Goal: Task Accomplishment & Management: Manage account settings

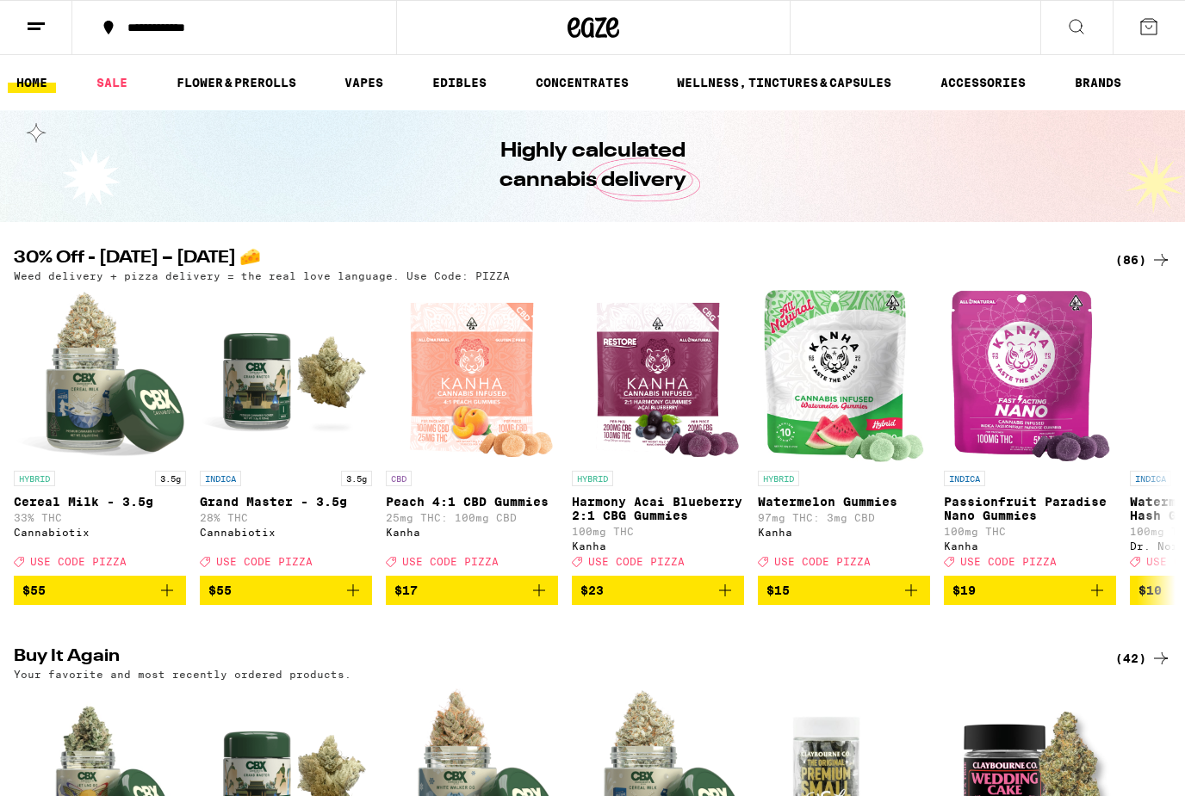
click at [43, 28] on icon at bounding box center [36, 26] width 21 height 21
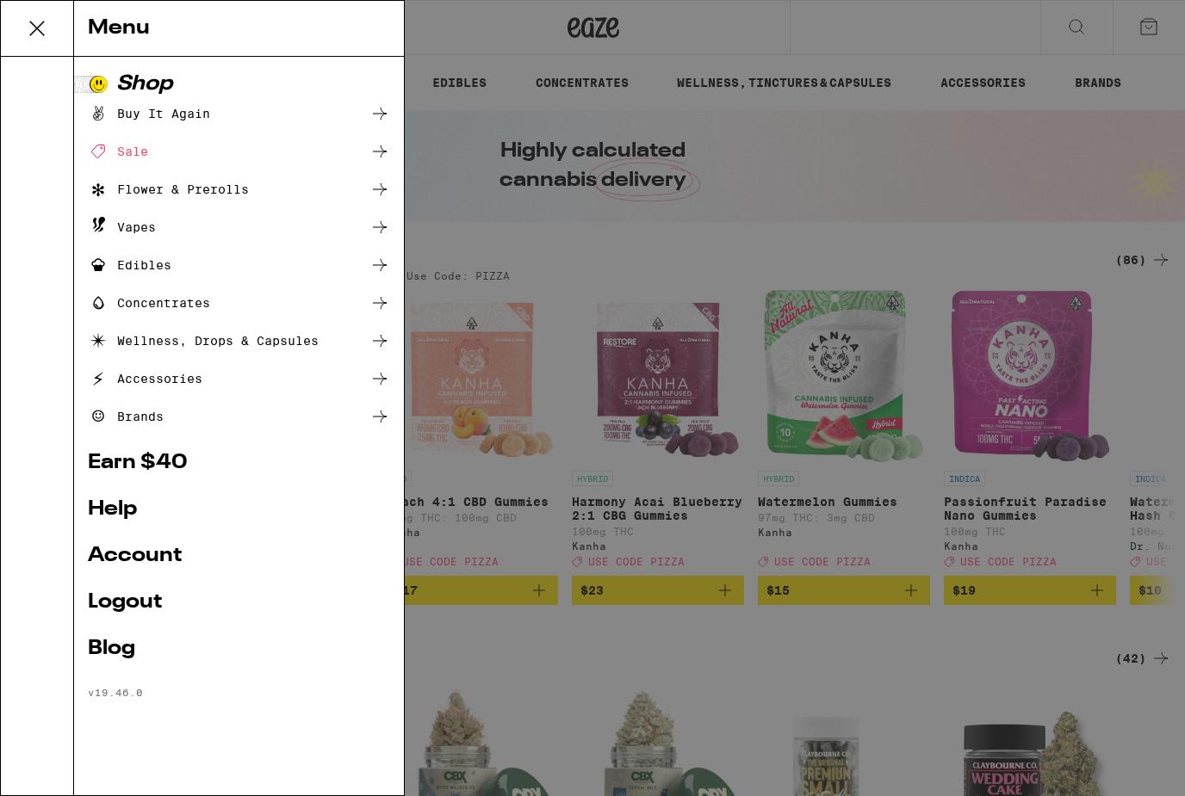
click at [157, 561] on link "Account" at bounding box center [239, 556] width 302 height 21
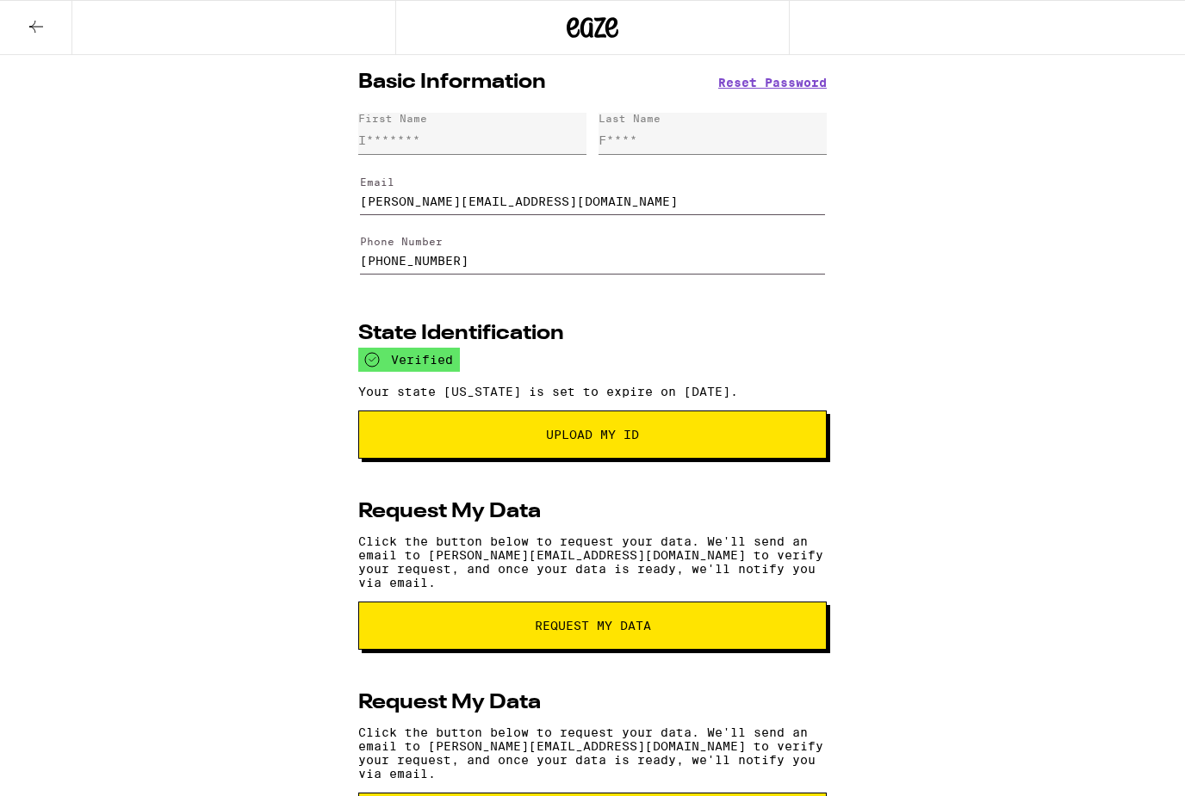
click at [39, 26] on icon at bounding box center [36, 27] width 14 height 12
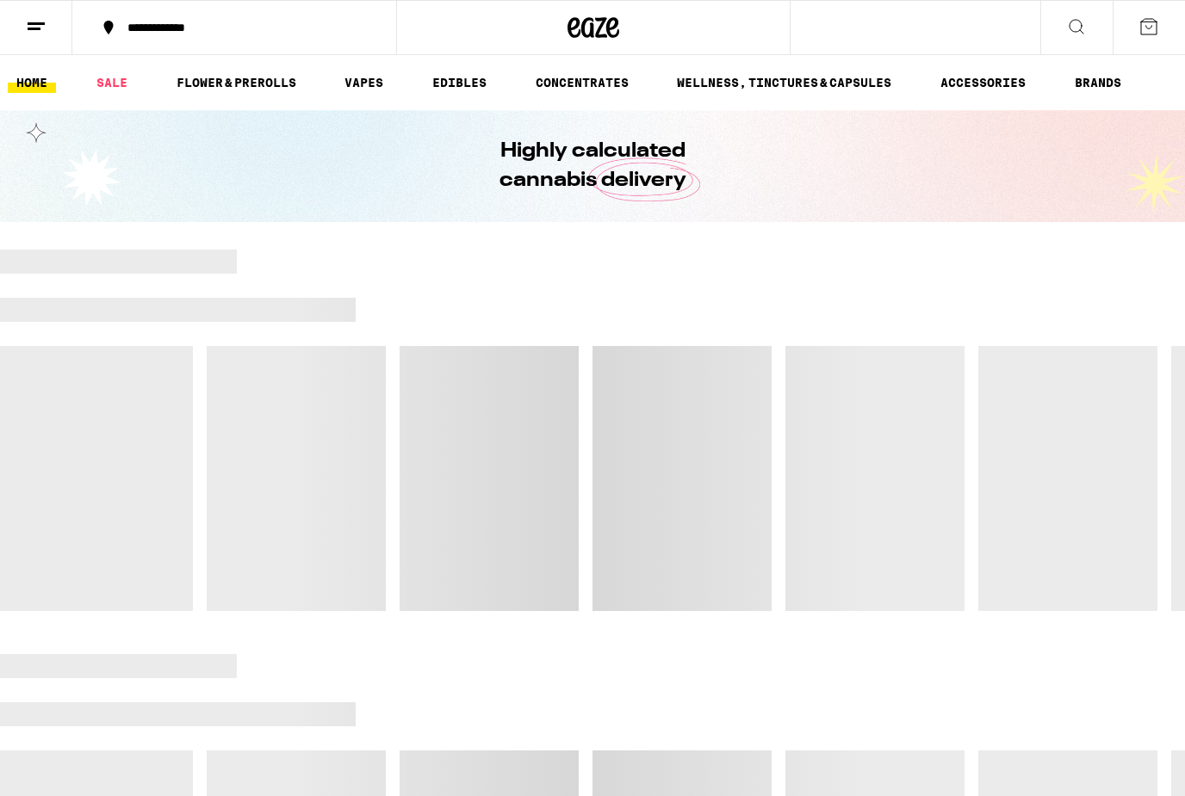
click at [24, 19] on button at bounding box center [36, 28] width 72 height 54
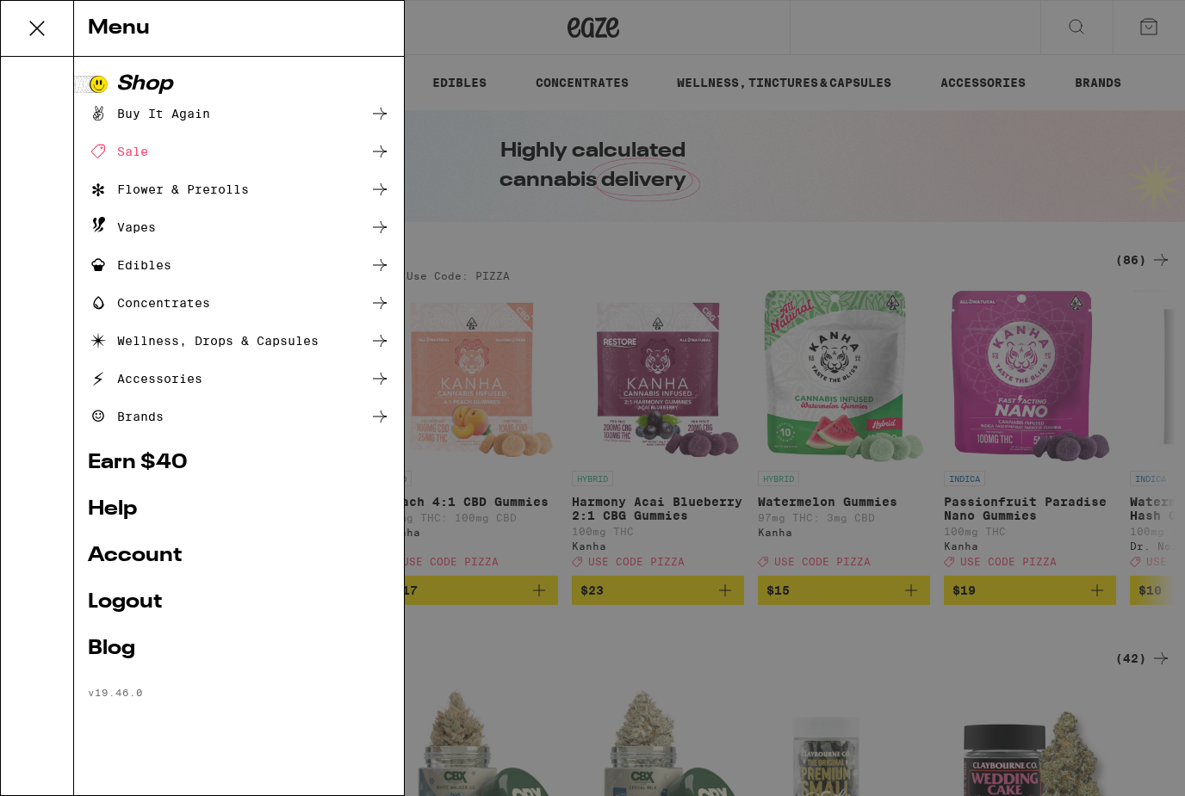
click at [153, 559] on link "Account" at bounding box center [239, 556] width 302 height 21
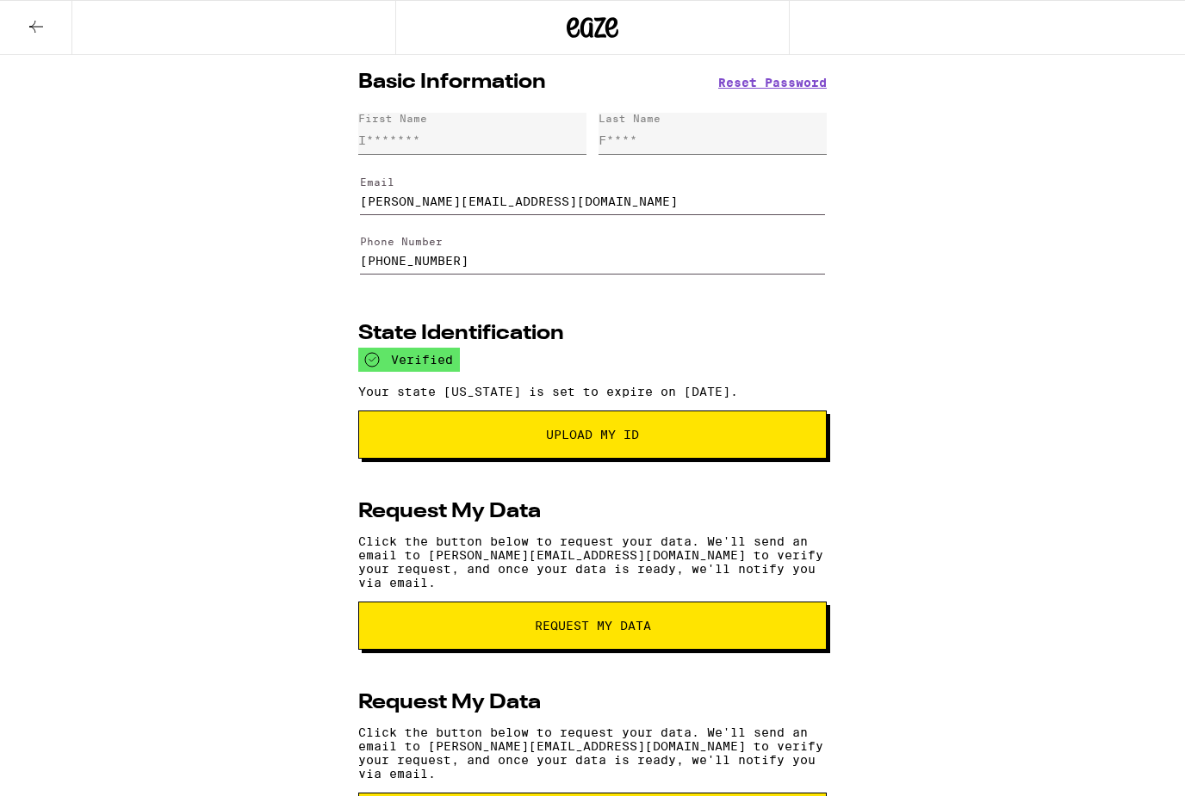
click at [29, 31] on icon at bounding box center [36, 26] width 21 height 21
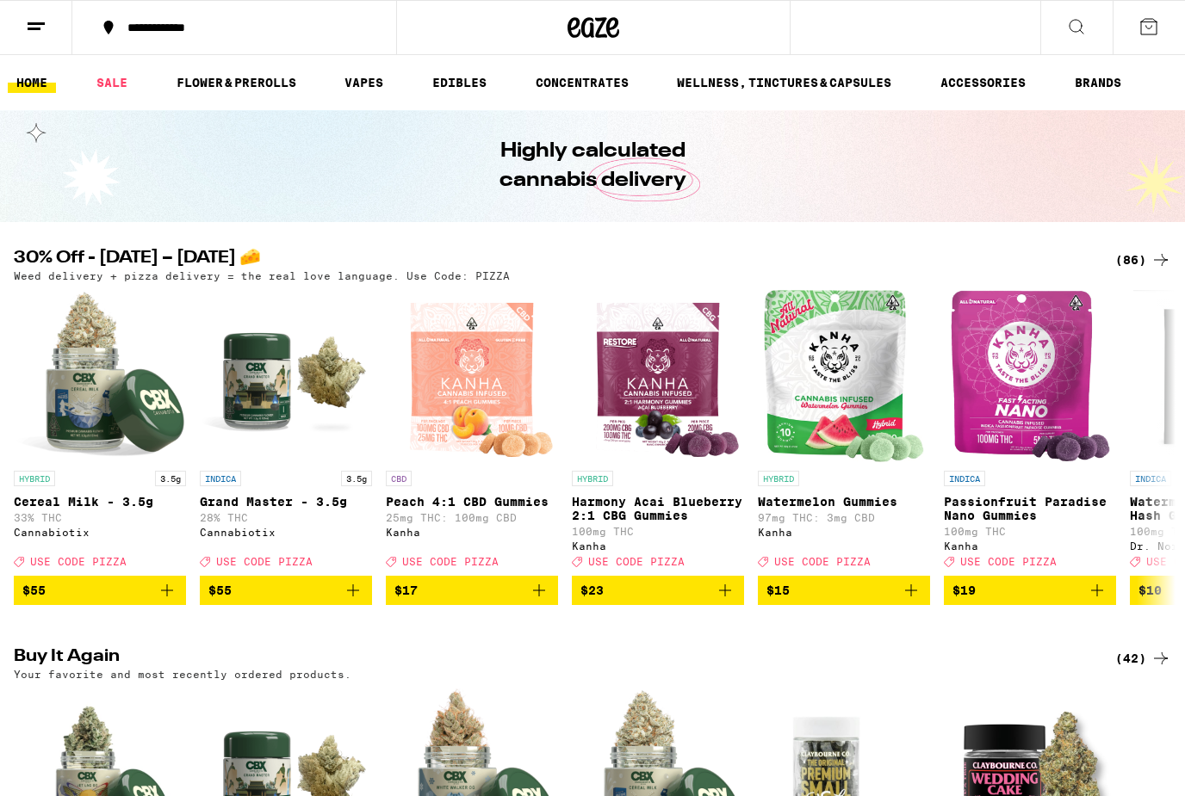
click at [31, 40] on button at bounding box center [36, 28] width 72 height 54
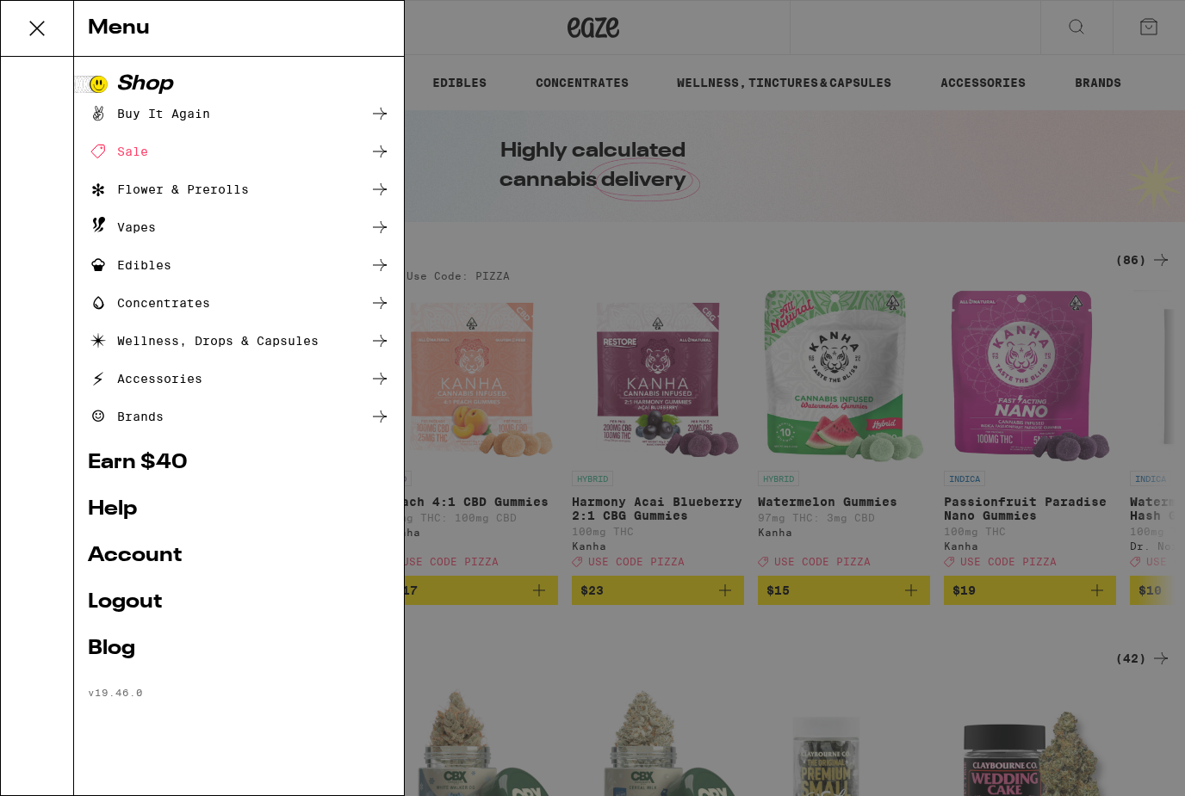
click at [144, 610] on link "Logout" at bounding box center [239, 602] width 302 height 21
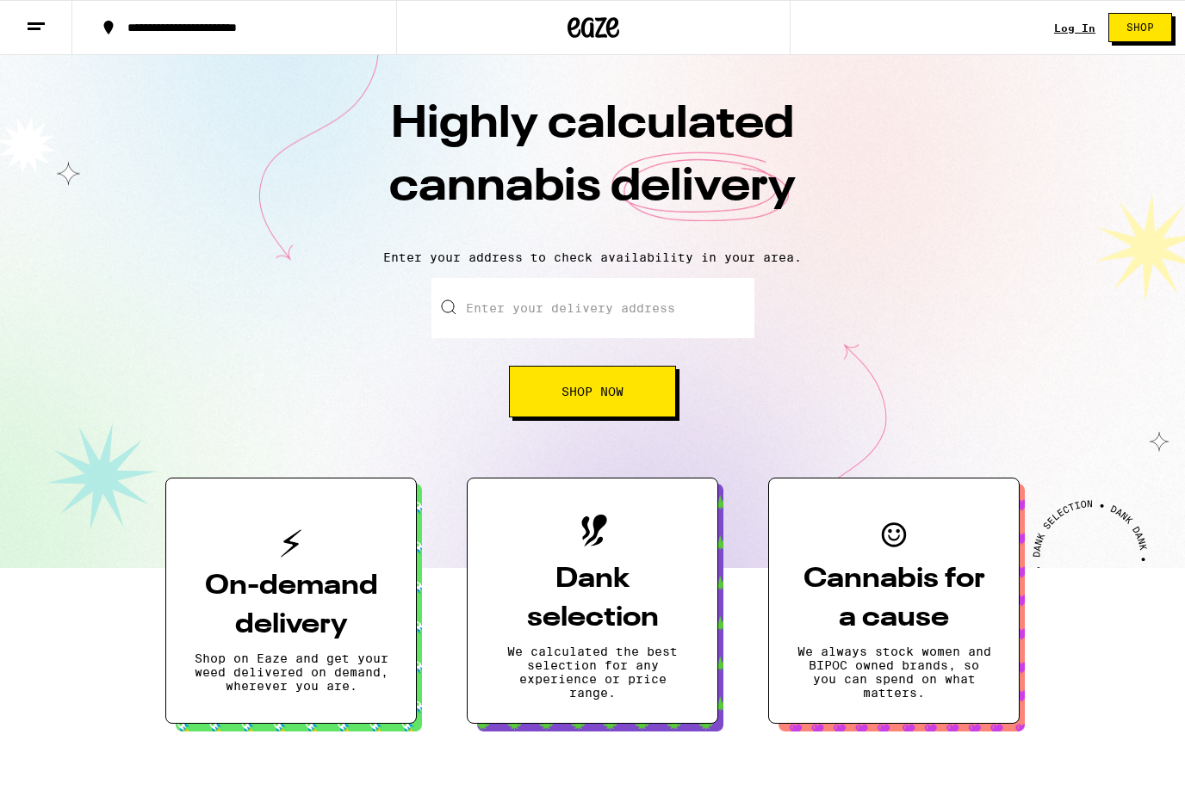
click at [1062, 33] on div "Log In" at bounding box center [1074, 27] width 41 height 11
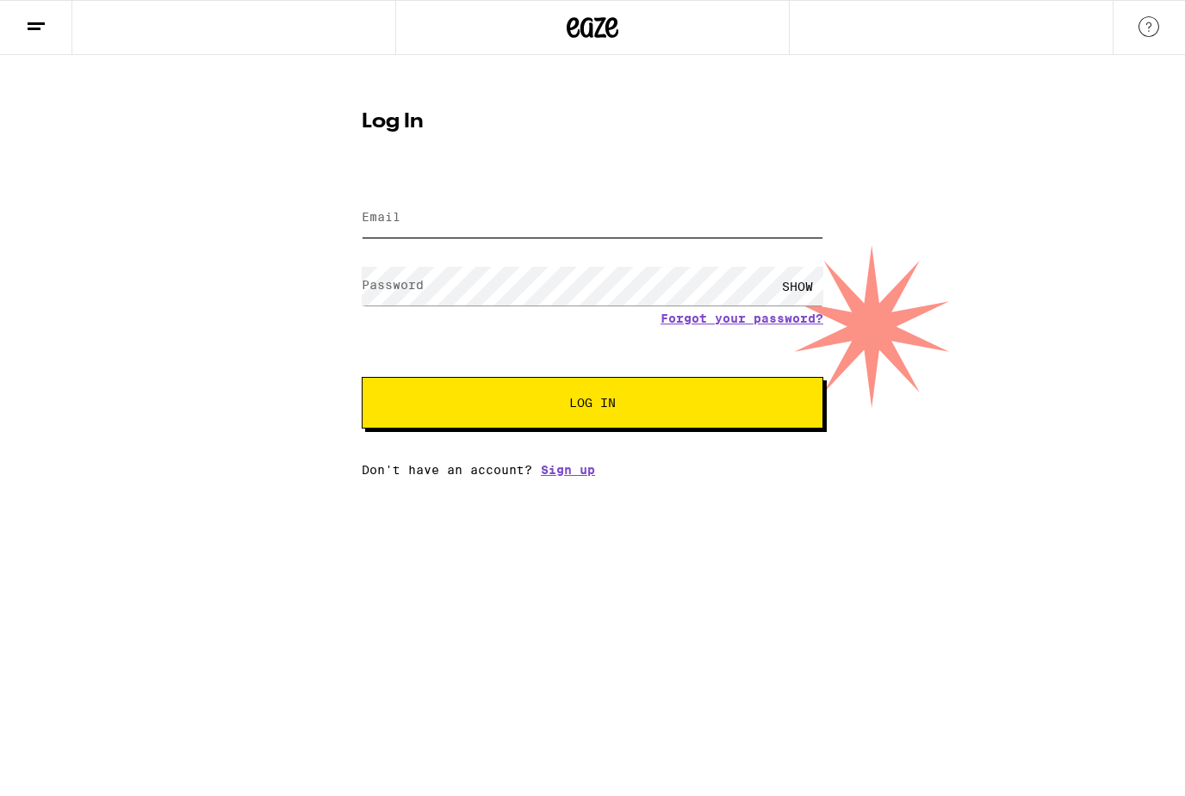
click at [633, 210] on input "Email" at bounding box center [592, 218] width 461 height 39
type input "[EMAIL_ADDRESS][DOMAIN_NAME]"
click at [592, 406] on button "Log In" at bounding box center [592, 403] width 461 height 52
